Goal: Task Accomplishment & Management: Use online tool/utility

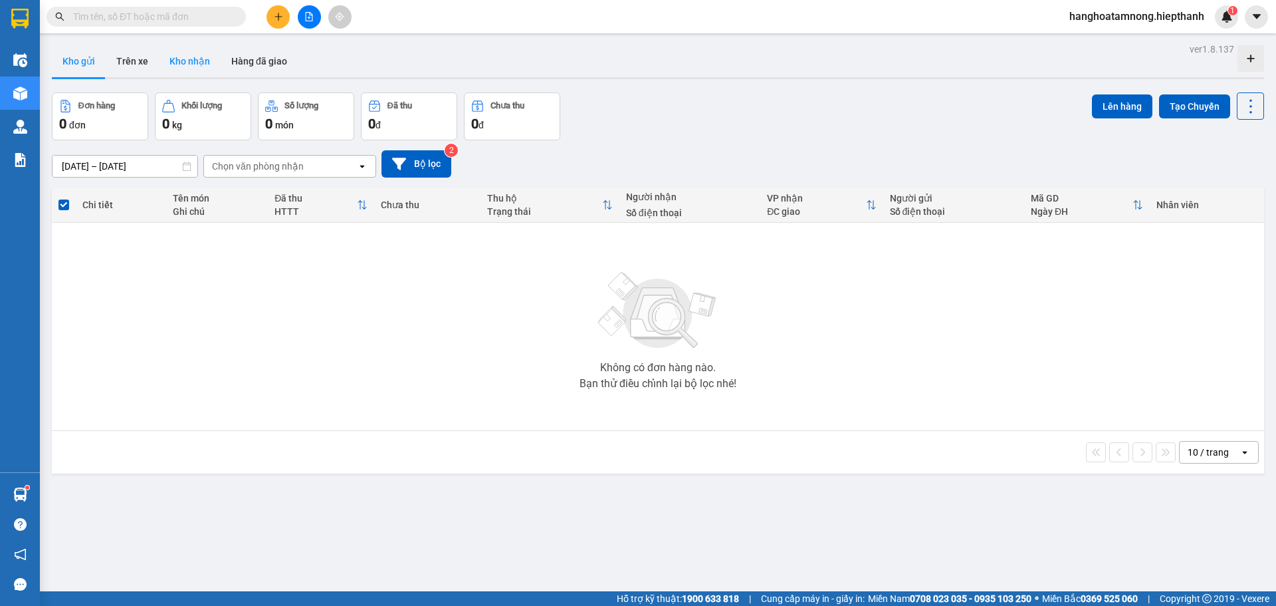
click at [191, 55] on button "Kho nhận" at bounding box center [190, 61] width 62 height 32
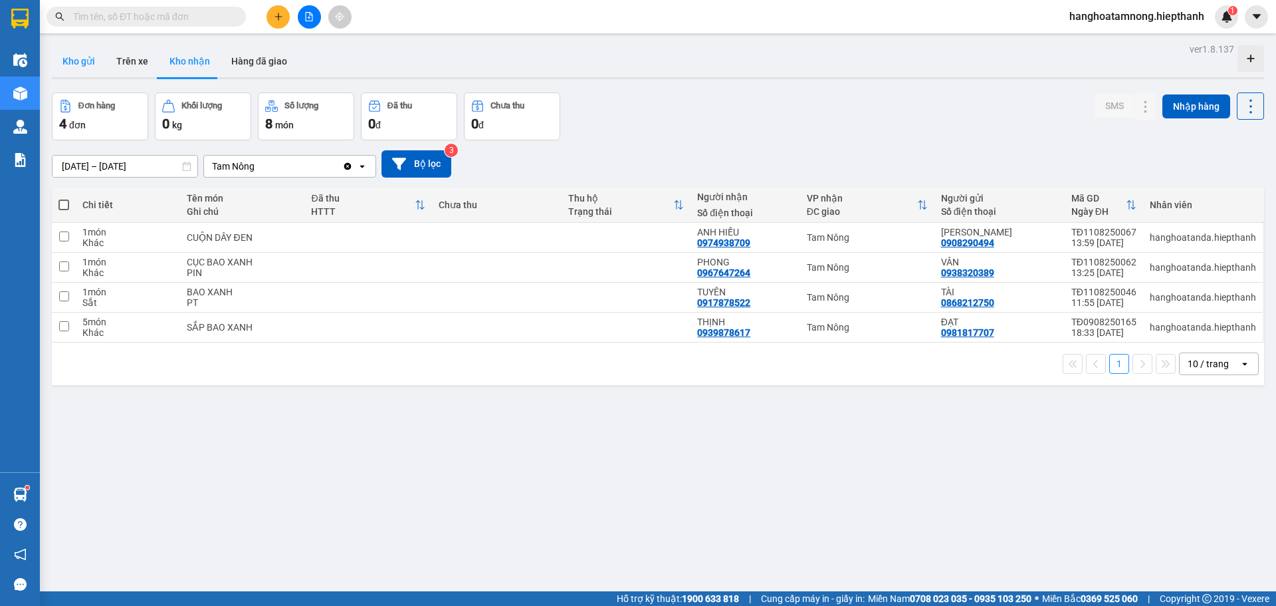
click at [74, 67] on button "Kho gửi" at bounding box center [79, 61] width 54 height 32
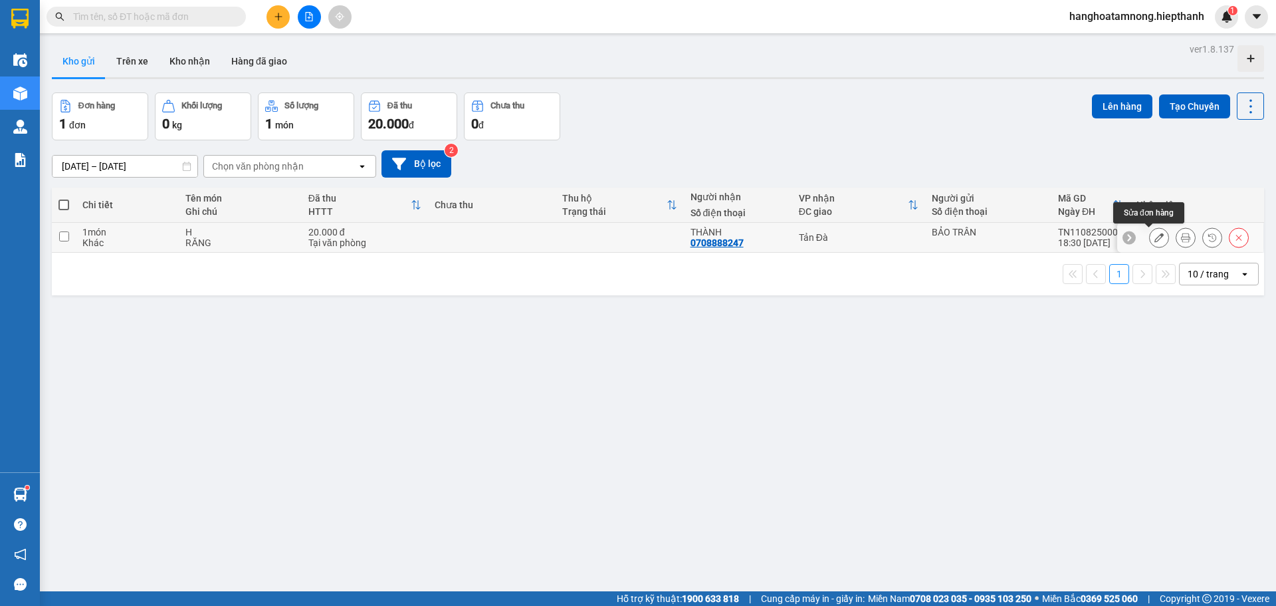
click at [1177, 235] on button at bounding box center [1186, 237] width 19 height 23
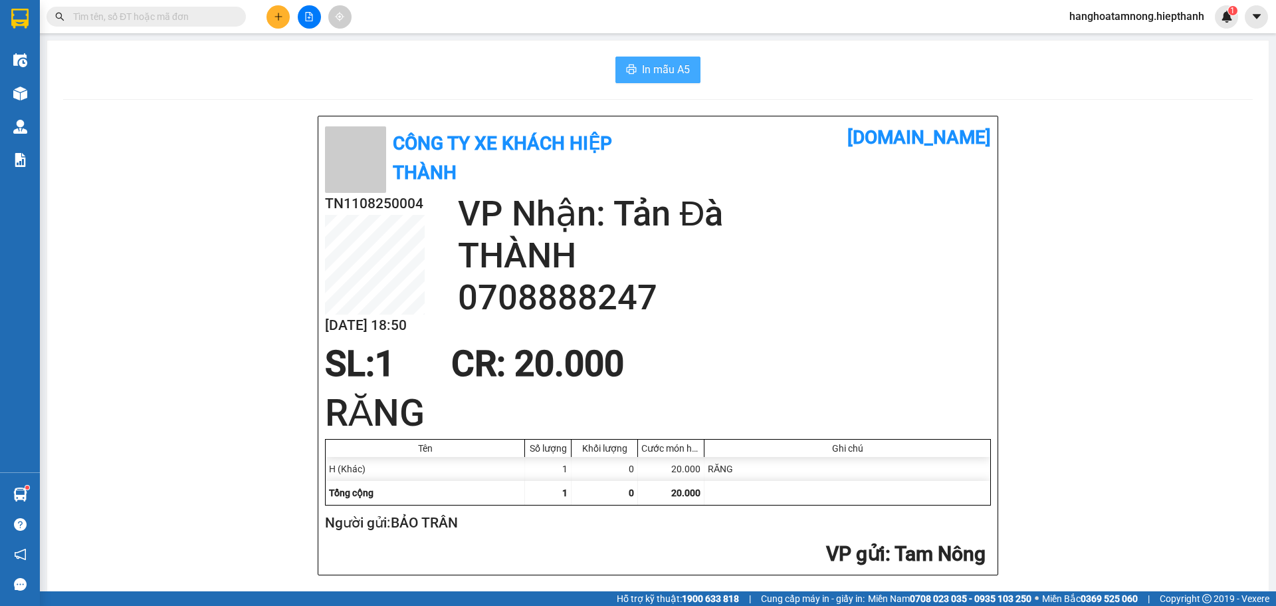
click at [660, 80] on button "In mẫu A5" at bounding box center [658, 70] width 85 height 27
